Goal: Information Seeking & Learning: Learn about a topic

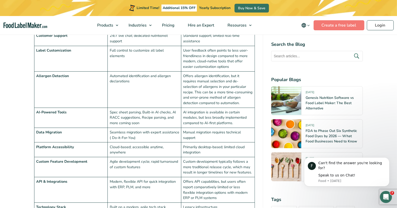
scroll to position [1160, 0]
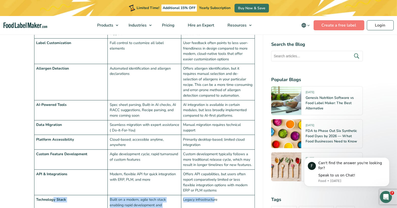
drag, startPoint x: 53, startPoint y: 174, endPoint x: 214, endPoint y: 173, distance: 161.6
click at [214, 196] on tr "Technology Stack Built on a modern, agile tech stack enabling rapid development…" at bounding box center [144, 206] width 221 height 20
click at [74, 196] on td "Technology Stack" at bounding box center [71, 206] width 74 height 20
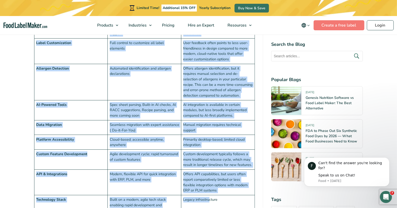
drag, startPoint x: 33, startPoint y: 175, endPoint x: 209, endPoint y: 175, distance: 175.6
click at [209, 175] on div "Are spiraling software costs stifling your growth and innovation? In the dynami…" at bounding box center [198, 199] width 336 height 2316
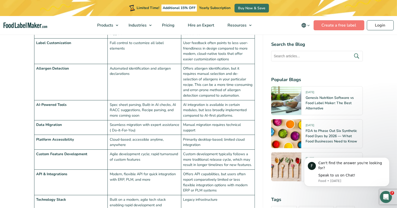
click at [213, 196] on td "Legacy infrastructure" at bounding box center [218, 206] width 74 height 20
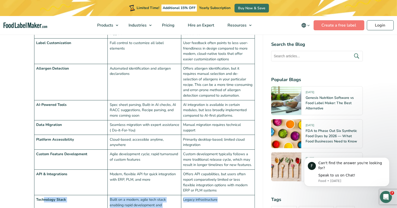
drag, startPoint x: 240, startPoint y: 182, endPoint x: 43, endPoint y: 181, distance: 197.2
click at [43, 196] on tr "Technology Stack Built on a modern, agile tech stack enabling rapid development…" at bounding box center [144, 206] width 221 height 20
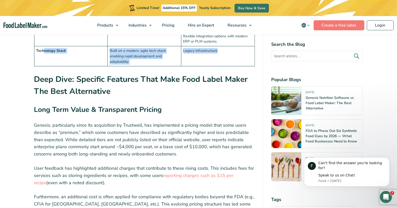
scroll to position [1317, 0]
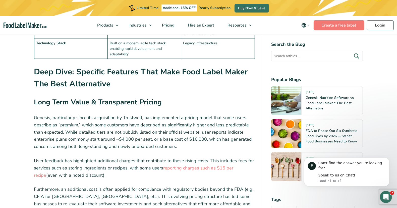
drag, startPoint x: 224, startPoint y: 143, endPoint x: 166, endPoint y: 167, distance: 62.2
click at [166, 186] on p "Furthermore, an additional cost is often applied for compliance with regulatory…" at bounding box center [144, 200] width 221 height 29
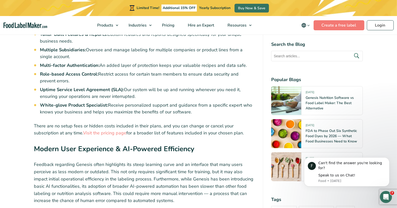
scroll to position [1599, 0]
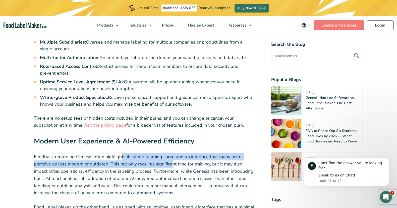
drag, startPoint x: 120, startPoint y: 104, endPoint x: 172, endPoint y: 115, distance: 52.8
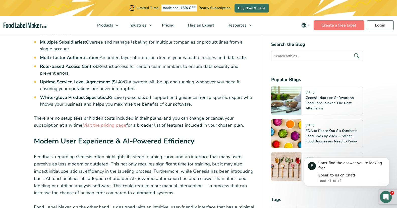
click at [158, 154] on p "Feedback regarding Genesis often highlights its steep learning curve and an int…" at bounding box center [144, 175] width 221 height 43
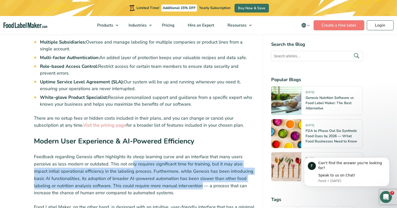
drag, startPoint x: 131, startPoint y: 118, endPoint x: 201, endPoint y: 142, distance: 74.3
click at [201, 154] on p "Feedback regarding Genesis often highlights its steep learning curve and an int…" at bounding box center [144, 175] width 221 height 43
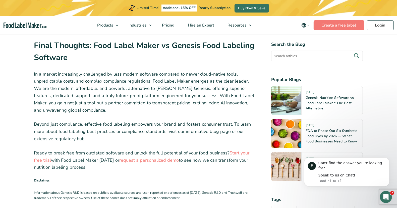
scroll to position [1913, 0]
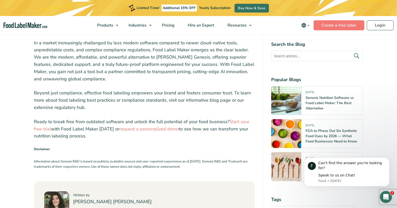
drag, startPoint x: 64, startPoint y: 112, endPoint x: 198, endPoint y: 126, distance: 134.2
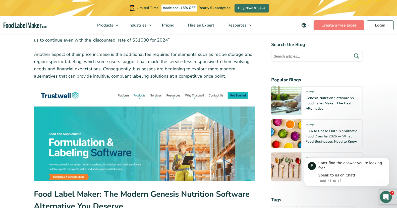
scroll to position [533, 0]
